Goal: Navigation & Orientation: Understand site structure

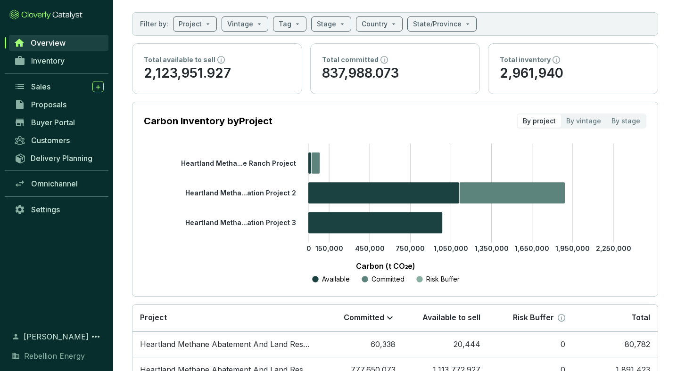
scroll to position [49, 0]
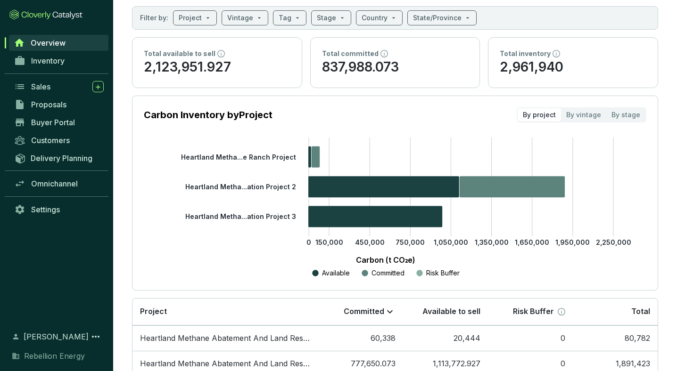
click at [355, 30] on section "Overview Filter by: Project Vintage Tag Stage Country State/Province Total avai…" at bounding box center [394, 202] width 563 height 503
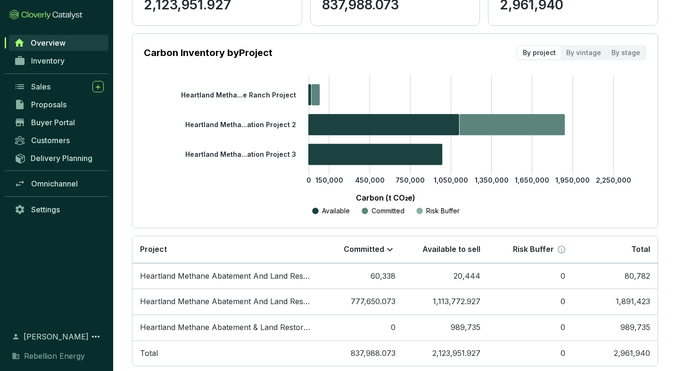
scroll to position [131, 0]
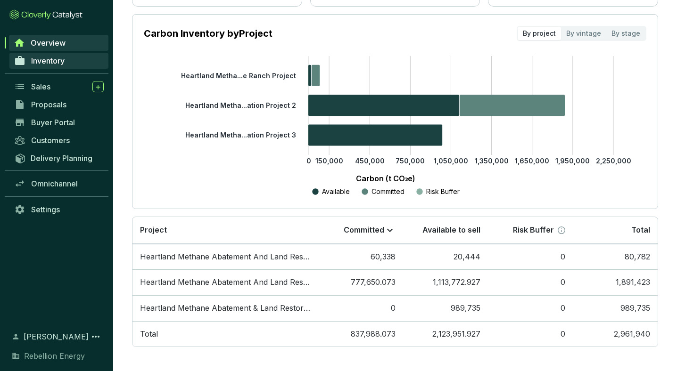
click at [51, 55] on link "Inventory" at bounding box center [58, 61] width 99 height 16
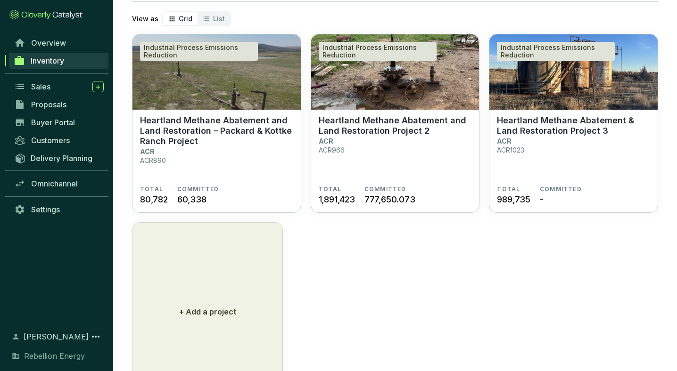
scroll to position [55, 0]
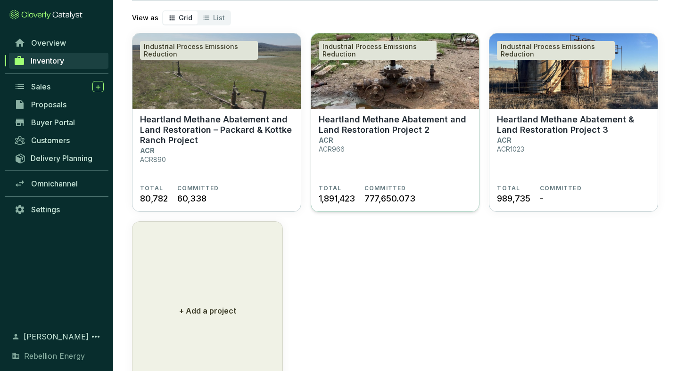
click at [355, 162] on section "Heartland Methane Abatement and Land Restoration Project 2 ACR ACR966" at bounding box center [394, 149] width 153 height 70
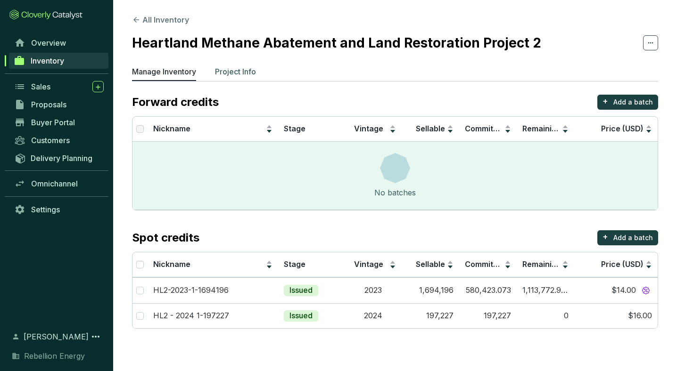
click at [236, 70] on p "Project Info" at bounding box center [235, 71] width 41 height 11
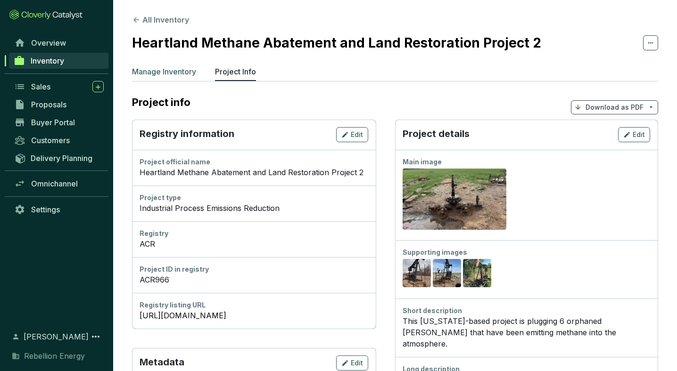
click at [178, 76] on p "Manage Inventory" at bounding box center [164, 71] width 64 height 11
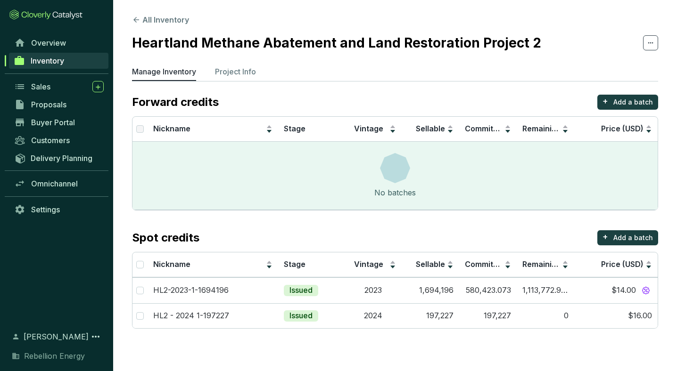
click at [66, 33] on section "Overview Inventory Sales Proposals Buyer Portal Customers Delivery Planning Omn…" at bounding box center [56, 185] width 113 height 371
click at [69, 45] on link "Overview" at bounding box center [58, 43] width 99 height 16
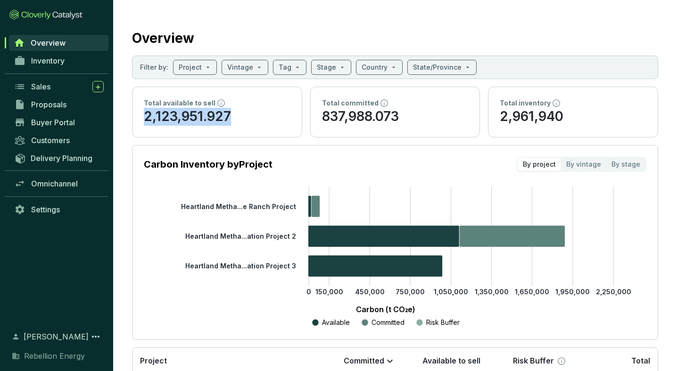
drag, startPoint x: 230, startPoint y: 115, endPoint x: 141, endPoint y: 114, distance: 89.0
click at [141, 114] on div "Total available to sell 2,123,951.927" at bounding box center [216, 112] width 169 height 50
click at [50, 56] on span "Inventory" at bounding box center [47, 60] width 33 height 9
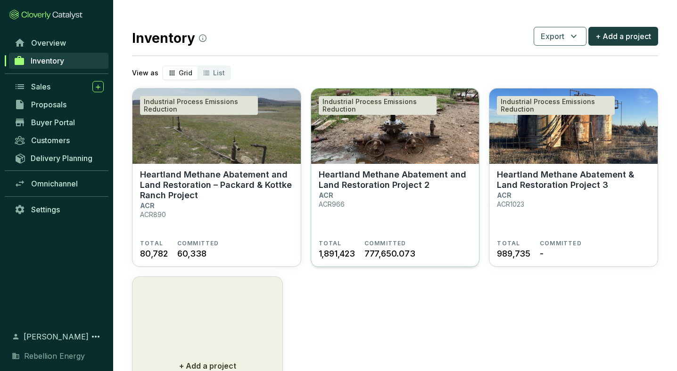
click at [399, 153] on img at bounding box center [395, 126] width 168 height 75
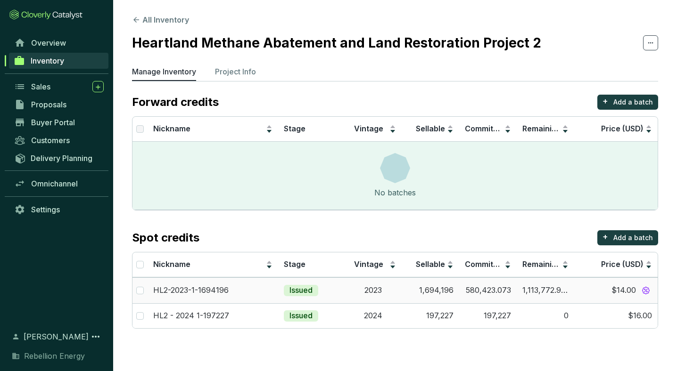
click at [541, 290] on td "1,113,772.927" at bounding box center [544, 290] width 57 height 26
click at [168, 15] on button "All Inventory" at bounding box center [160, 19] width 57 height 11
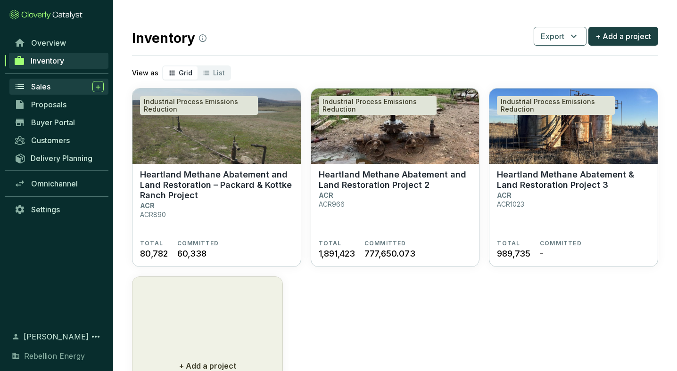
click at [53, 87] on div "Sales" at bounding box center [67, 86] width 73 height 11
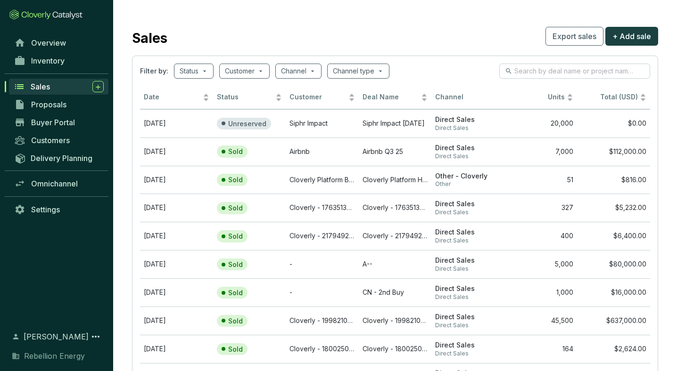
click at [268, 27] on div "Sales Export sales + Add sale" at bounding box center [395, 36] width 526 height 24
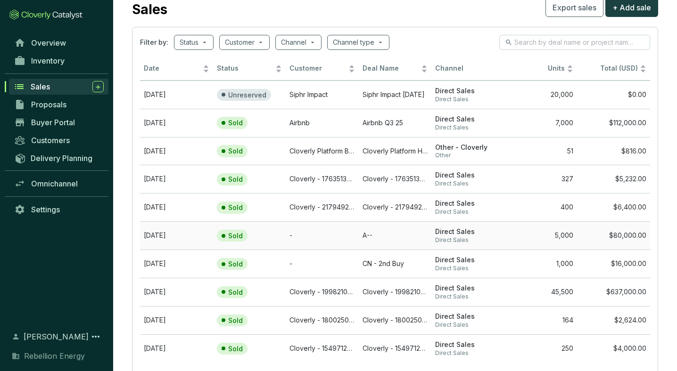
scroll to position [34, 0]
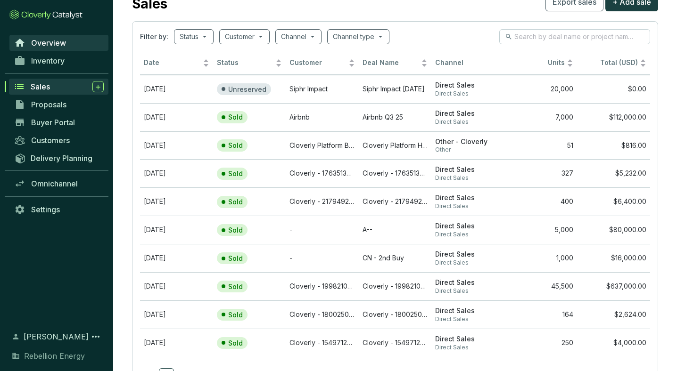
click at [71, 41] on link "Overview" at bounding box center [58, 43] width 99 height 16
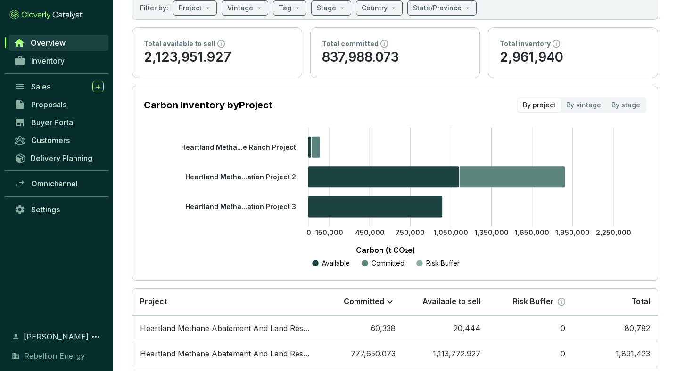
scroll to position [131, 0]
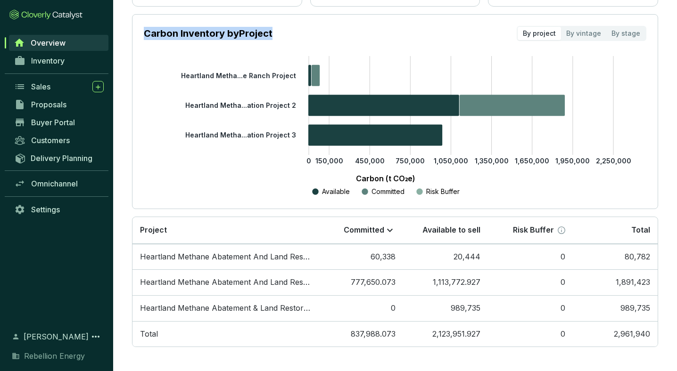
drag, startPoint x: 272, startPoint y: 34, endPoint x: 144, endPoint y: 33, distance: 128.1
click at [144, 33] on p "Carbon Inventory by Project" at bounding box center [208, 33] width 129 height 13
click at [35, 57] on span "Inventory" at bounding box center [47, 60] width 33 height 9
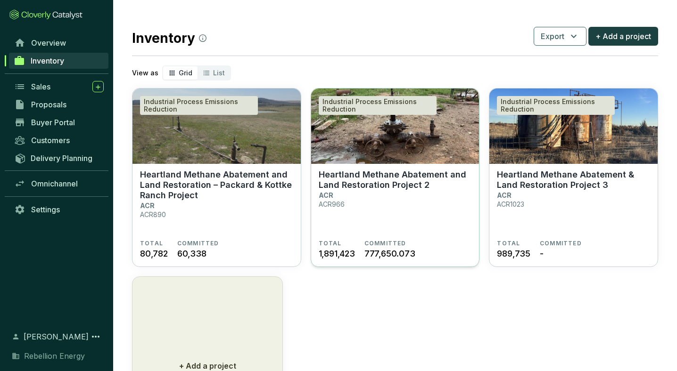
click at [345, 222] on section "Heartland Methane Abatement and Land Restoration Project 2 ACR ACR966" at bounding box center [394, 205] width 153 height 70
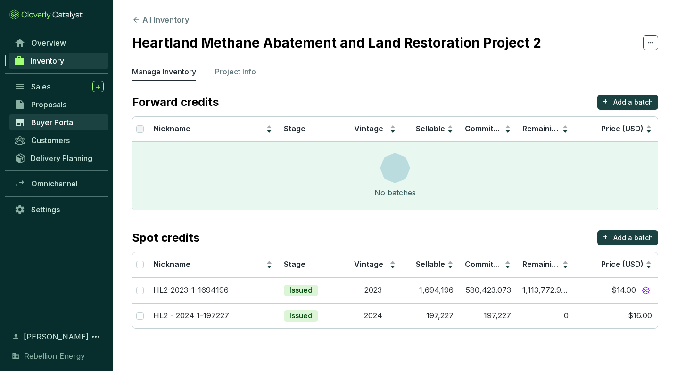
click at [57, 121] on span "Buyer Portal" at bounding box center [53, 122] width 44 height 9
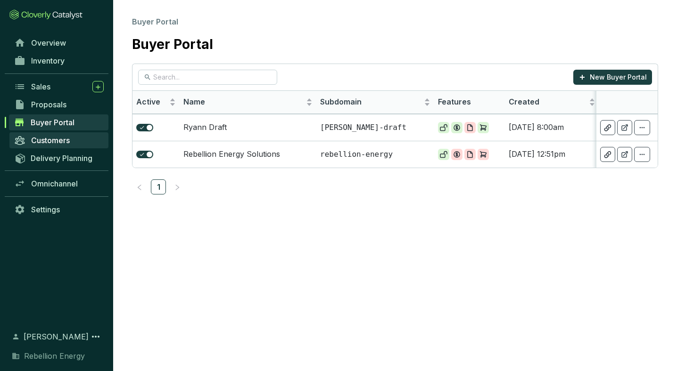
click at [74, 144] on link "Customers" at bounding box center [58, 140] width 99 height 16
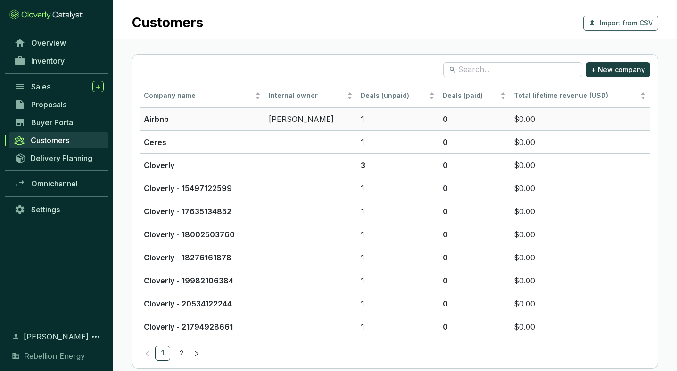
scroll to position [13, 0]
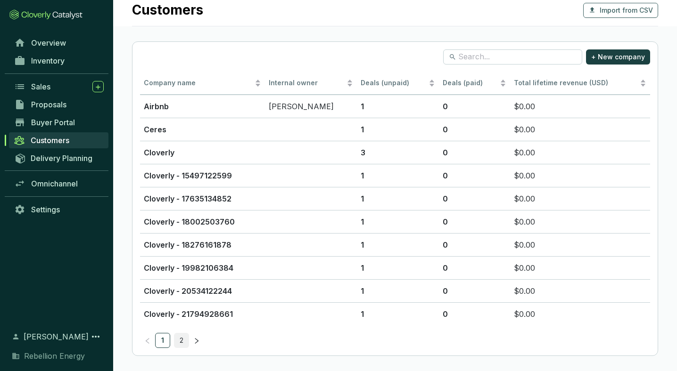
click at [180, 343] on link "2" at bounding box center [181, 341] width 14 height 14
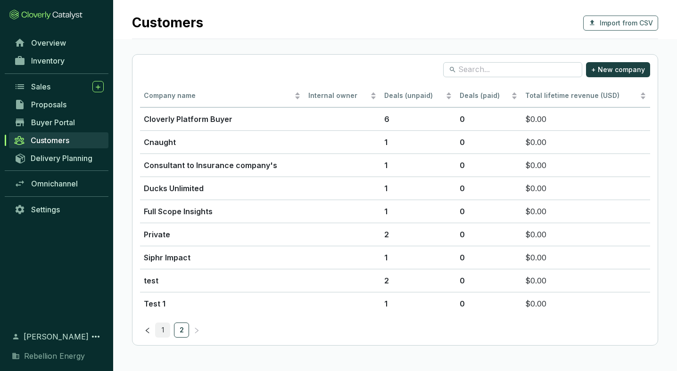
click at [163, 328] on link "1" at bounding box center [162, 330] width 14 height 14
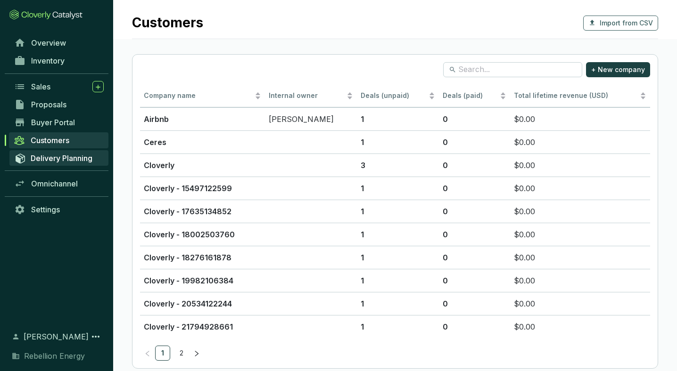
click at [72, 160] on span "Delivery Planning" at bounding box center [62, 158] width 62 height 9
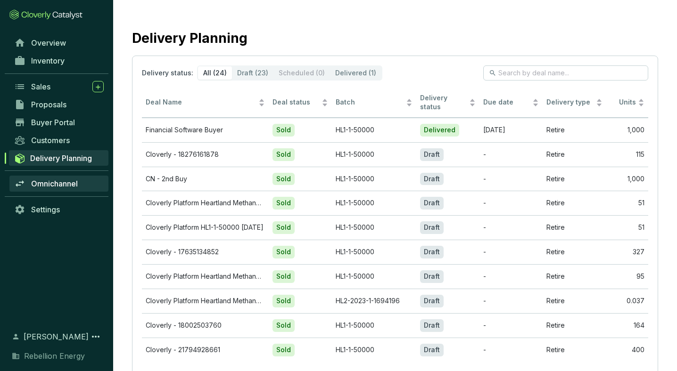
click at [54, 186] on span "Omnichannel" at bounding box center [54, 183] width 47 height 9
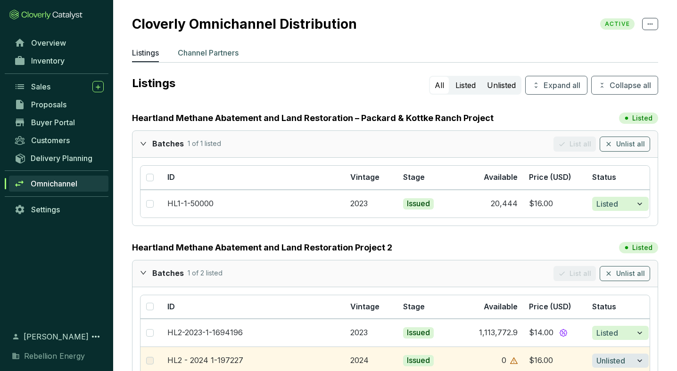
click at [210, 57] on p "Channel Partners" at bounding box center [208, 52] width 61 height 11
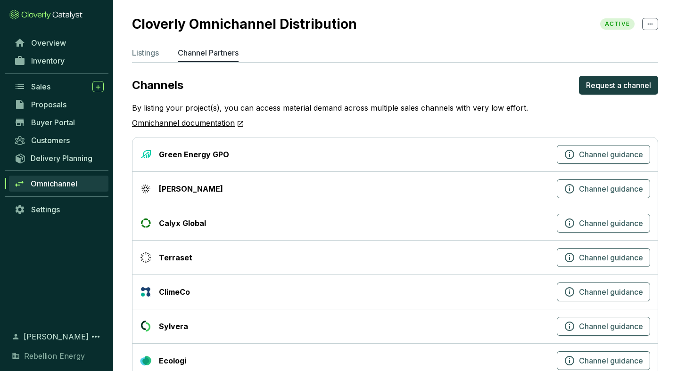
scroll to position [25, 0]
